Goal: Obtain resource: Download file/media

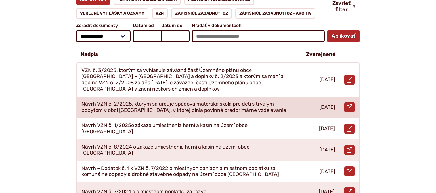
scroll to position [120, 0]
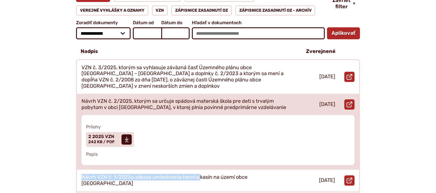
drag, startPoint x: 145, startPoint y: 96, endPoint x: 201, endPoint y: 163, distance: 87.7
click at [201, 163] on article "Návrh VZN č. 2/2025, ktorým sa určuje spádová materská škola pre deti s trvalým…" at bounding box center [218, 131] width 282 height 76
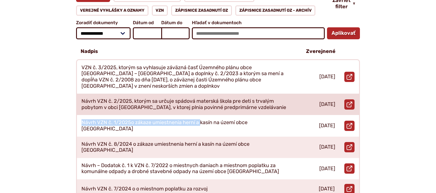
click at [192, 136] on section "VZN č. 3/2025, ktorým sa vyhlasuje záväzná časť Územného plánu obce Sekule – Zm…" at bounding box center [218, 190] width 284 height 262
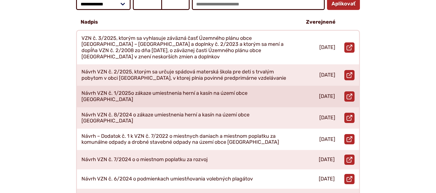
scroll to position [150, 0]
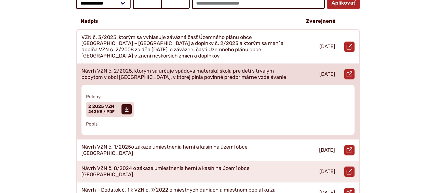
click at [154, 63] on div "Návrh VZN č. 2/2025, ktorým sa určuje spádová materská škola pre deti s trvalým…" at bounding box center [187, 73] width 220 height 21
click at [103, 109] on span "Veľkosť a typ súboru 242 KB / PDF" at bounding box center [101, 111] width 26 height 5
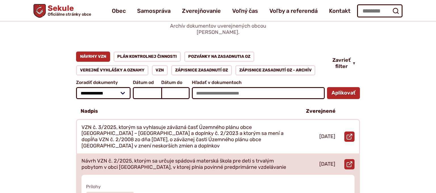
scroll to position [60, 0]
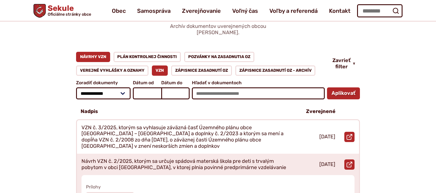
click at [160, 66] on link "VZN" at bounding box center [160, 70] width 16 height 10
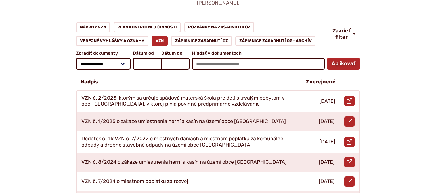
scroll to position [90, 0]
click at [104, 22] on link "Návrhy VZN" at bounding box center [93, 27] width 34 height 10
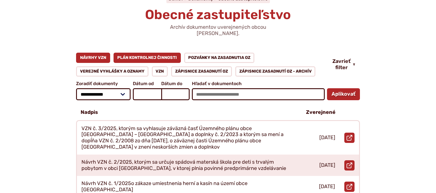
scroll to position [60, 0]
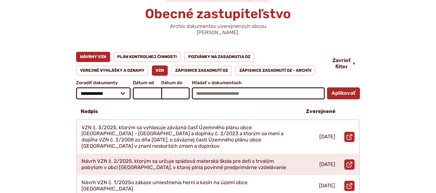
click at [161, 66] on link "VZN" at bounding box center [160, 70] width 16 height 10
